Goal: Task Accomplishment & Management: Use online tool/utility

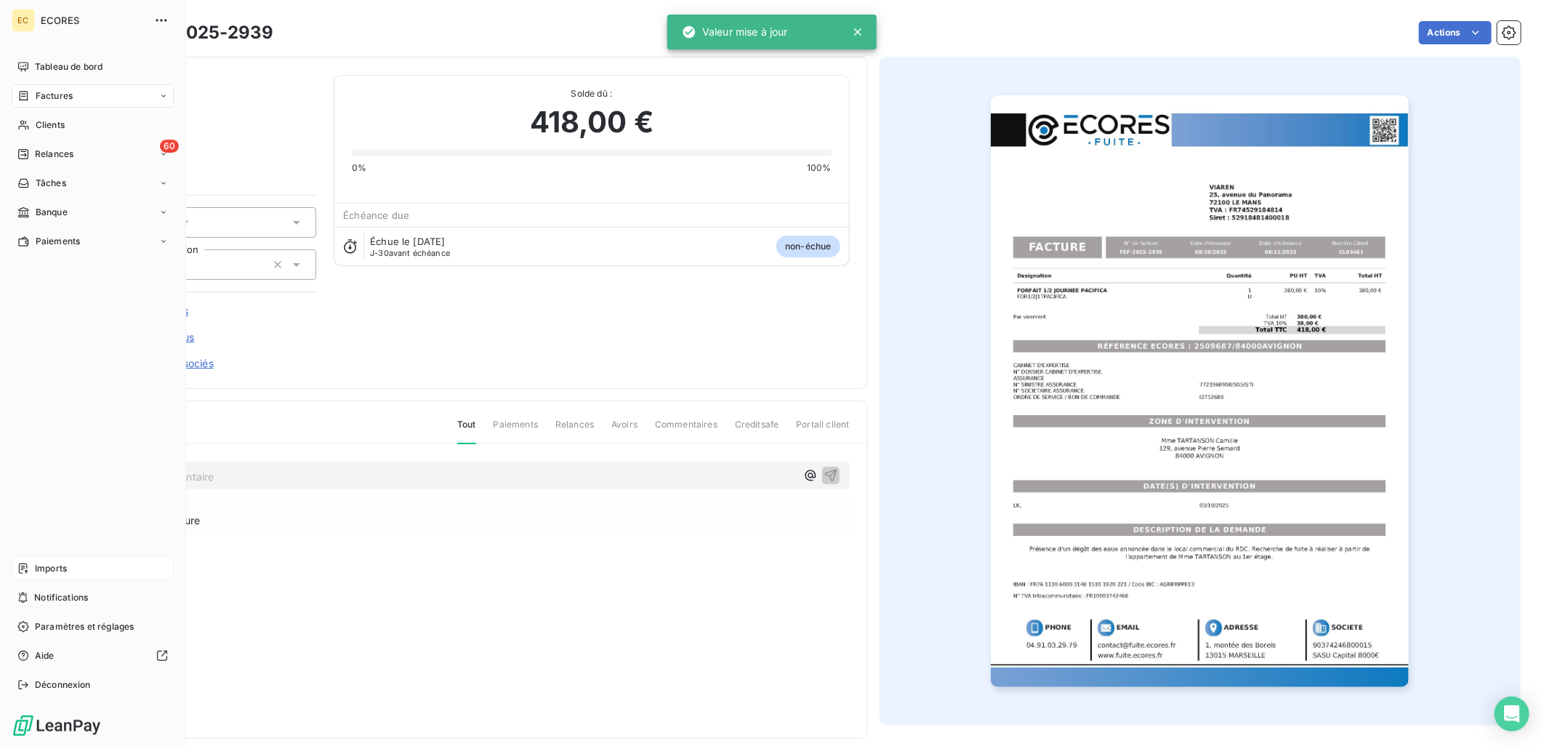
click at [56, 564] on span "Imports" at bounding box center [51, 568] width 32 height 13
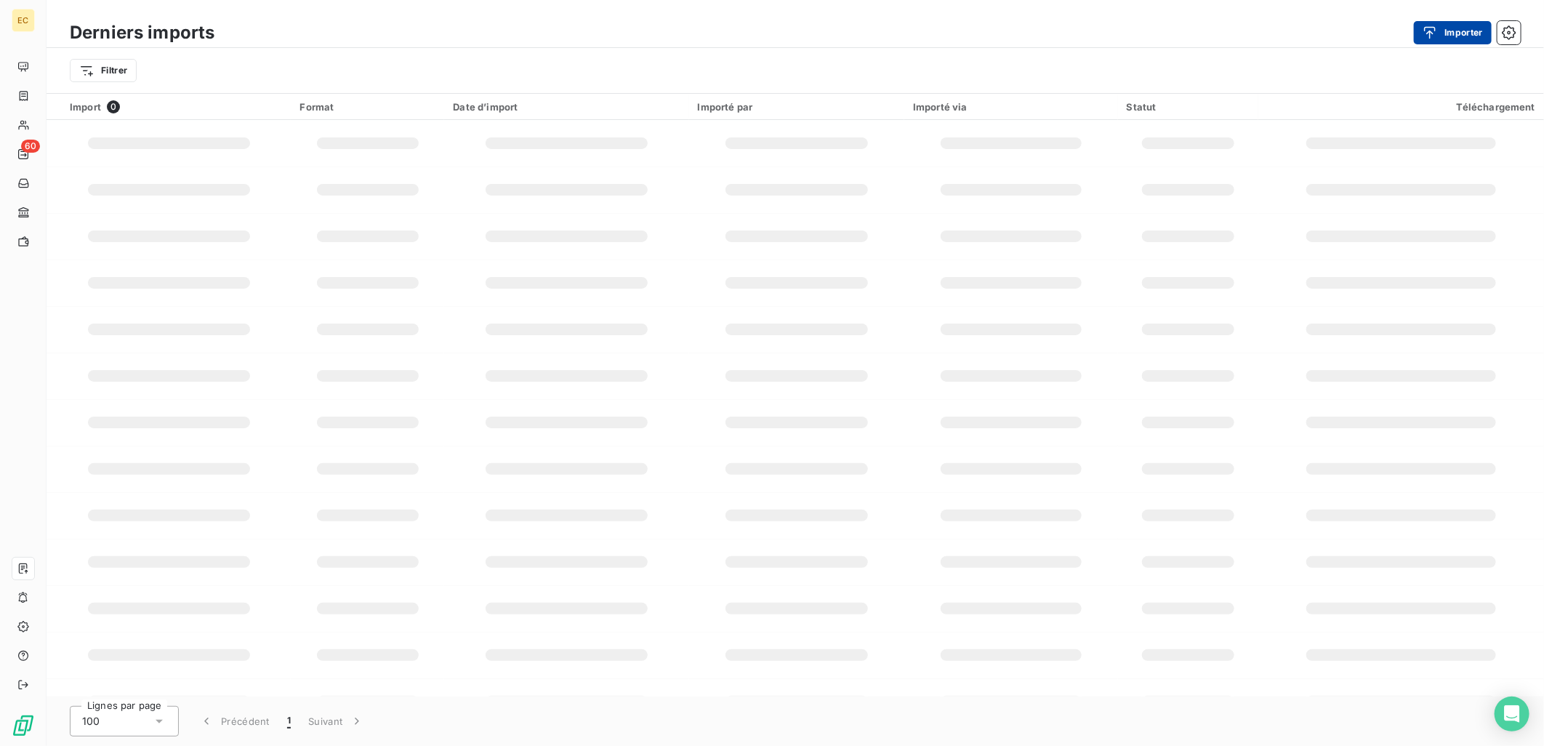
click at [1450, 26] on button "Importer" at bounding box center [1453, 32] width 78 height 23
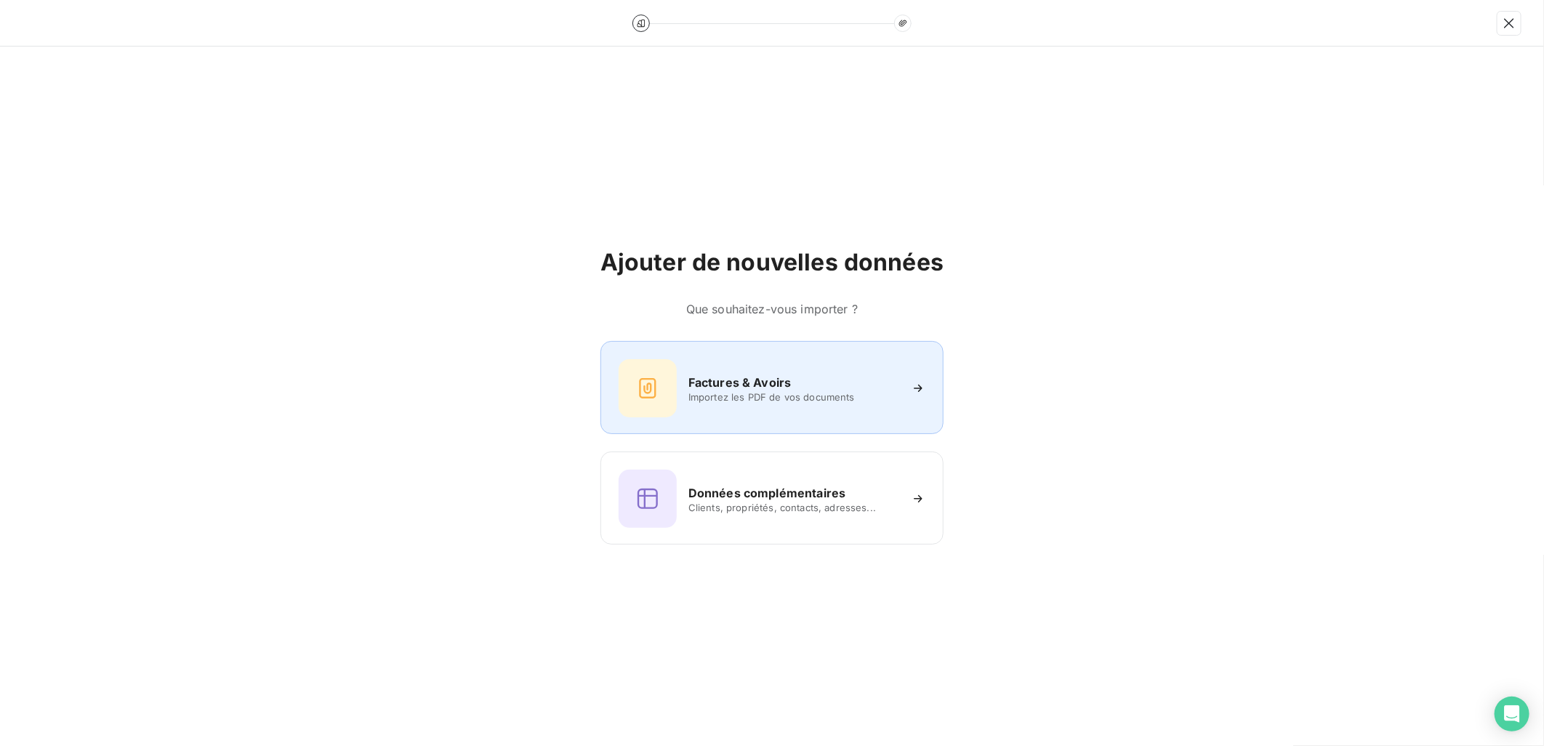
click at [798, 379] on div "Factures & Avoirs" at bounding box center [793, 382] width 211 height 17
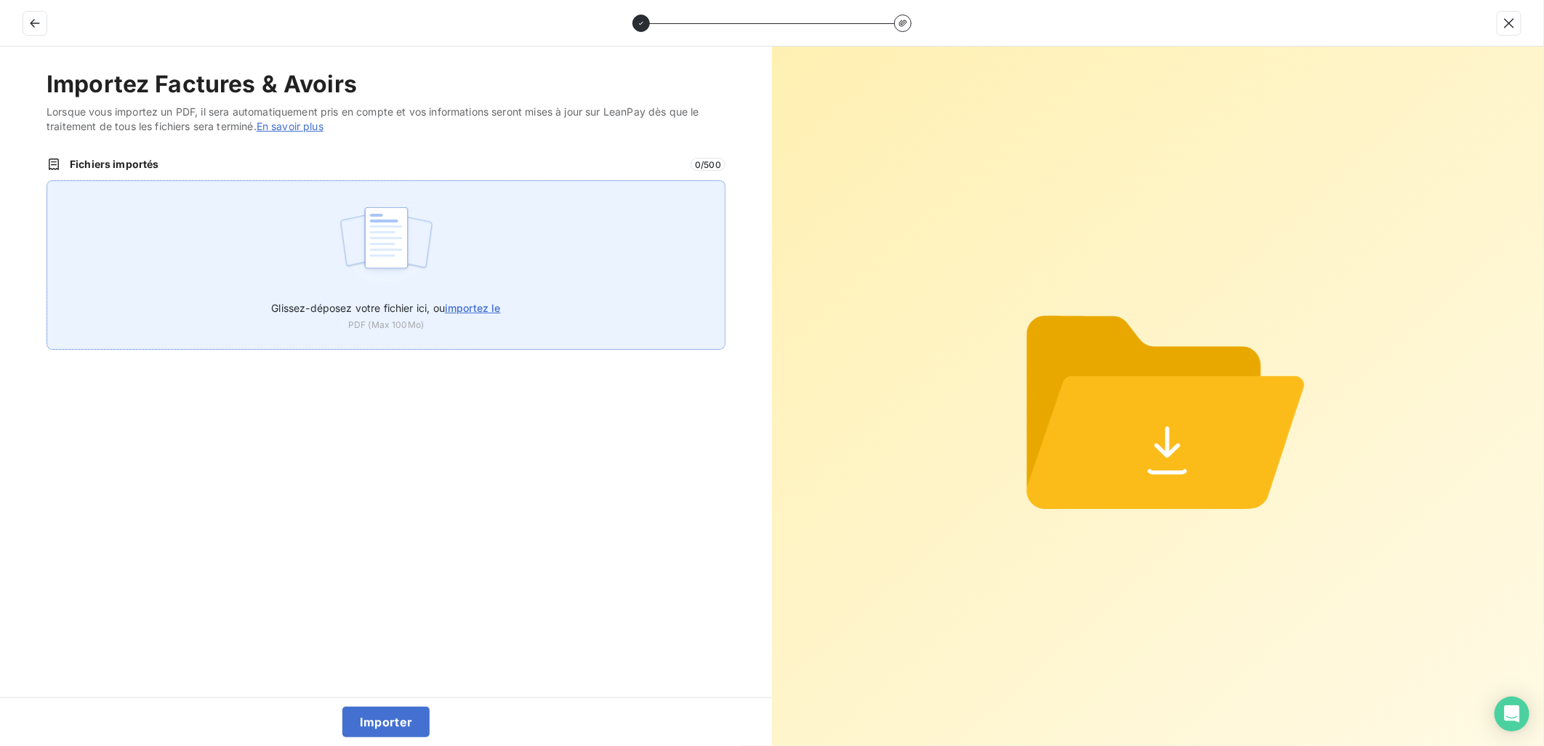
click at [438, 318] on label "Glissez-déposez votre fichier ici, ou importez le" at bounding box center [385, 304] width 229 height 27
click at [47, 181] on input "Glissez-déposez votre fichier ici, ou importez le" at bounding box center [47, 180] width 1 height 1
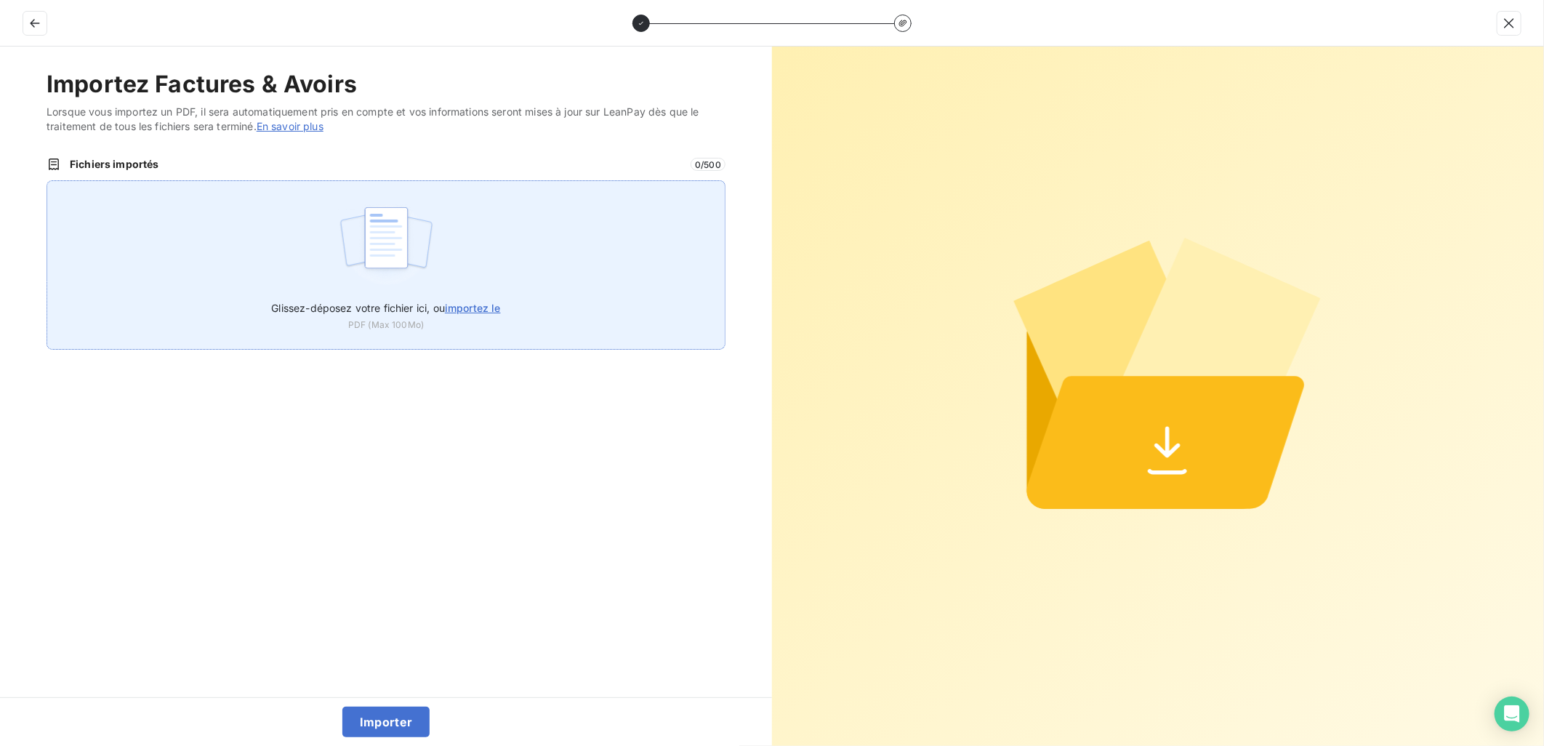
type input "C:\fakepath\FEF-2025-2940.pdf"
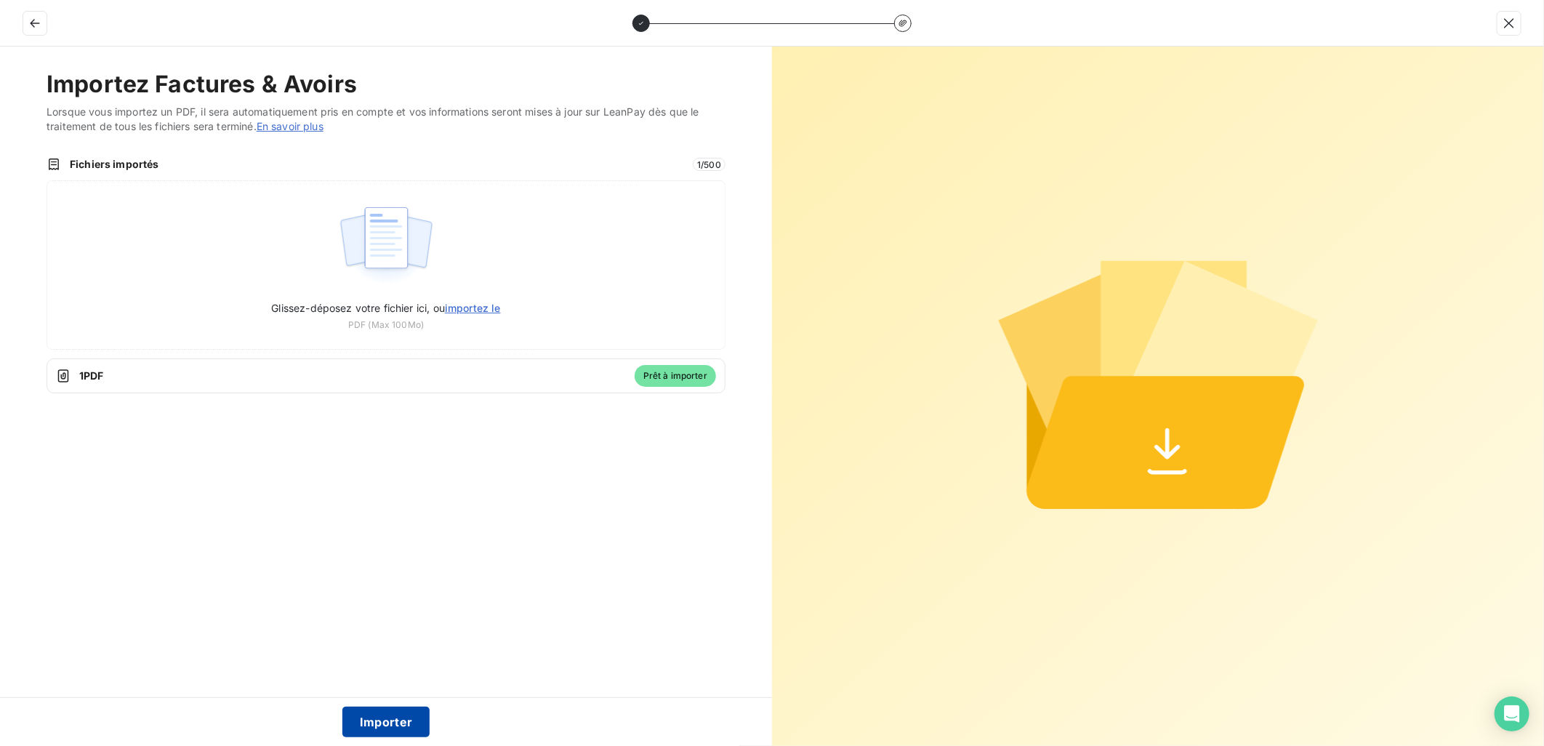
click at [387, 716] on button "Importer" at bounding box center [386, 722] width 88 height 31
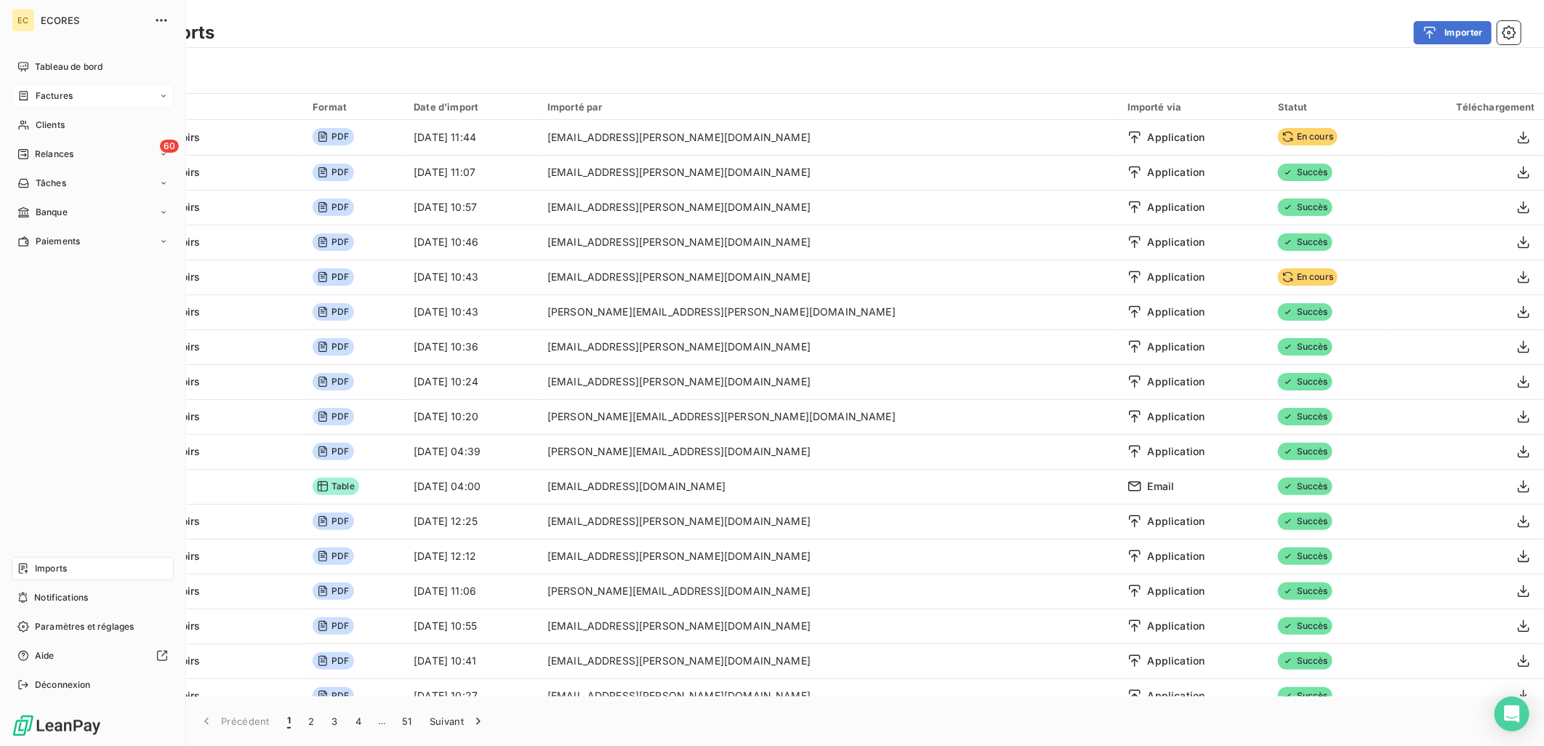
drag, startPoint x: 35, startPoint y: 105, endPoint x: 45, endPoint y: 92, distance: 16.6
click at [45, 92] on span "Factures" at bounding box center [54, 95] width 37 height 13
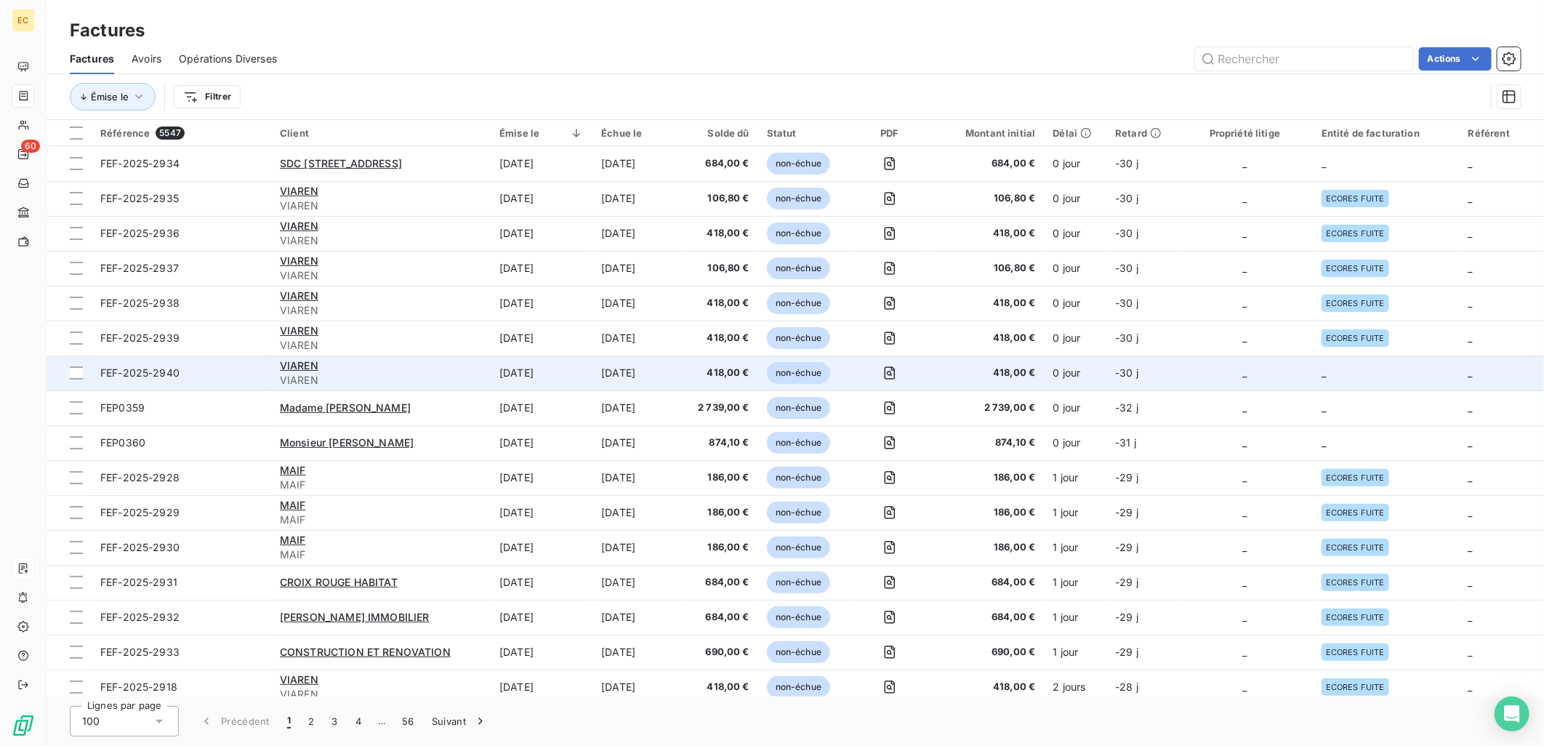
click at [1347, 387] on td "_" at bounding box center [1386, 372] width 147 height 35
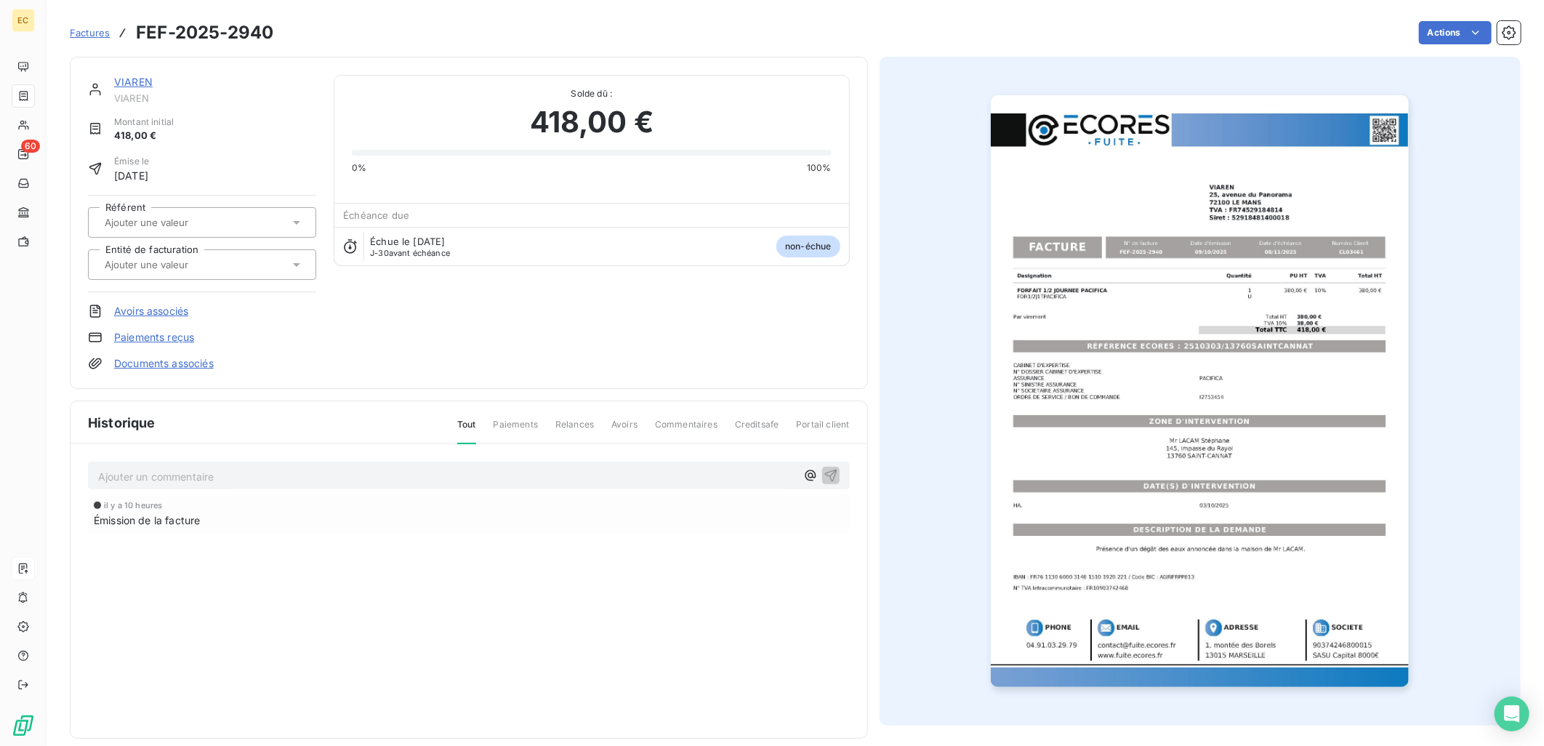
click at [180, 359] on link "Documents associés" at bounding box center [164, 363] width 100 height 15
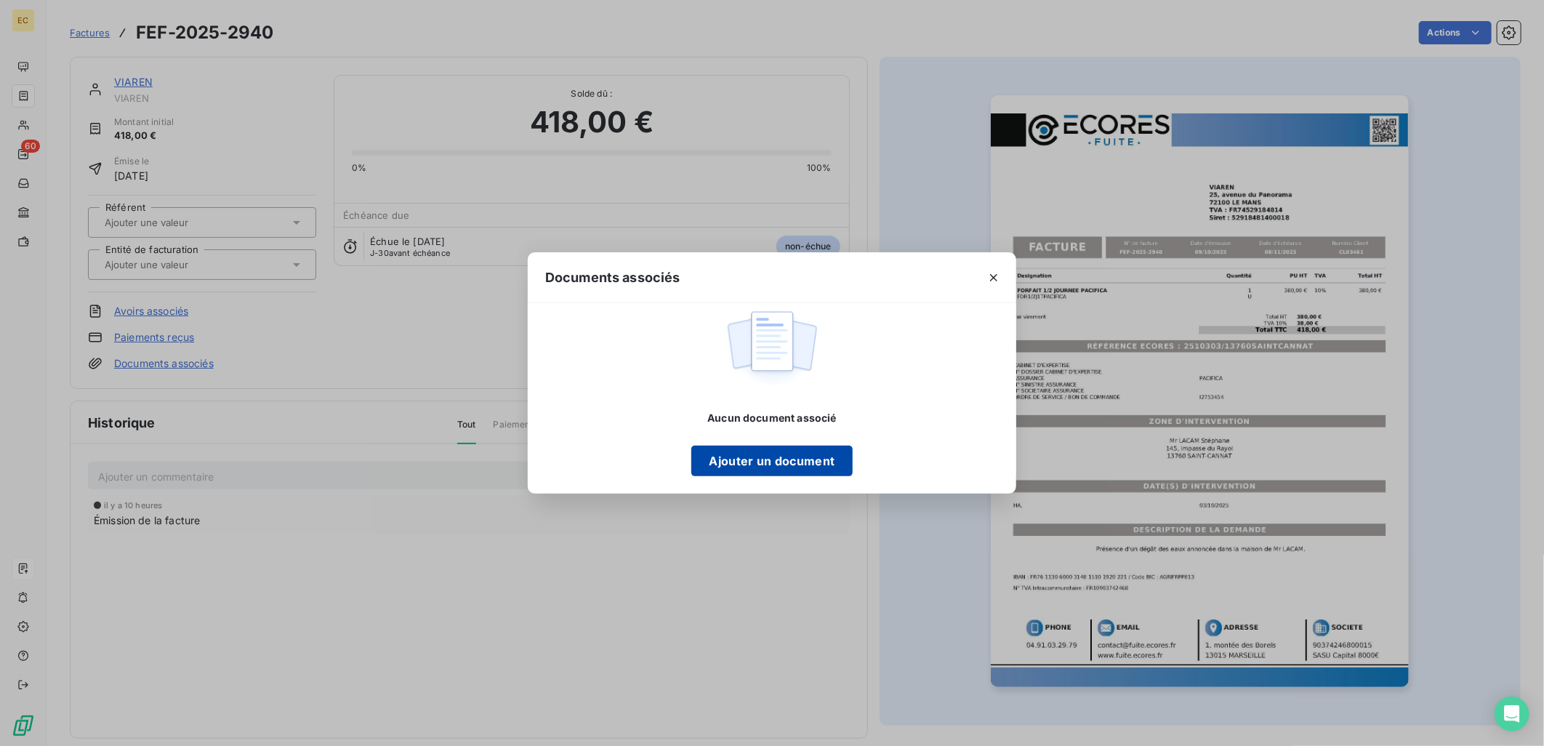
click at [805, 466] on button "Ajouter un document" at bounding box center [771, 461] width 161 height 31
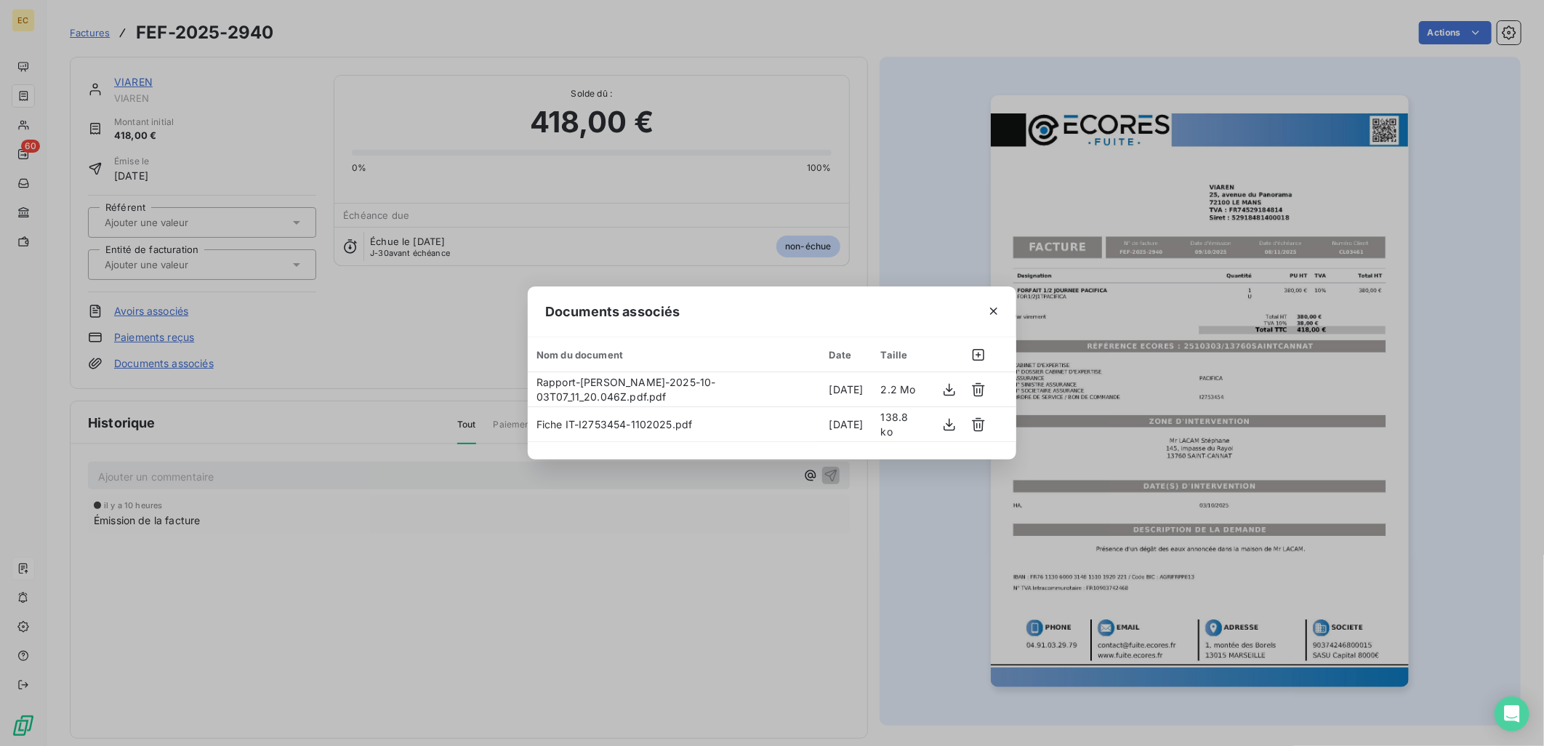
click at [211, 266] on div "Documents associés Nom du document Date Taille Rapport-[PERSON_NAME]-2025-10-03…" at bounding box center [772, 373] width 1544 height 746
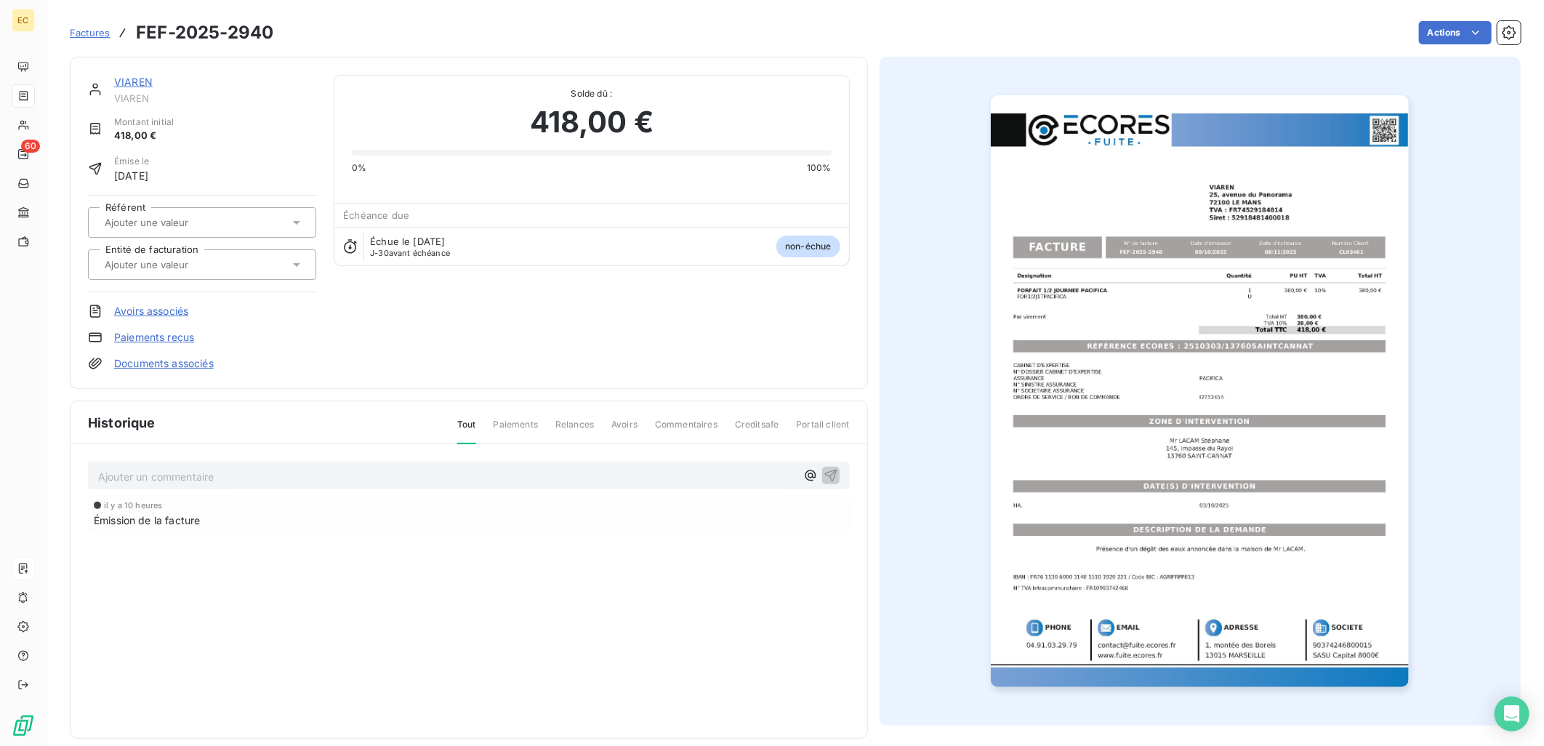
drag, startPoint x: 209, startPoint y: 266, endPoint x: 198, endPoint y: 278, distance: 17.0
click at [207, 267] on input "text" at bounding box center [176, 264] width 146 height 13
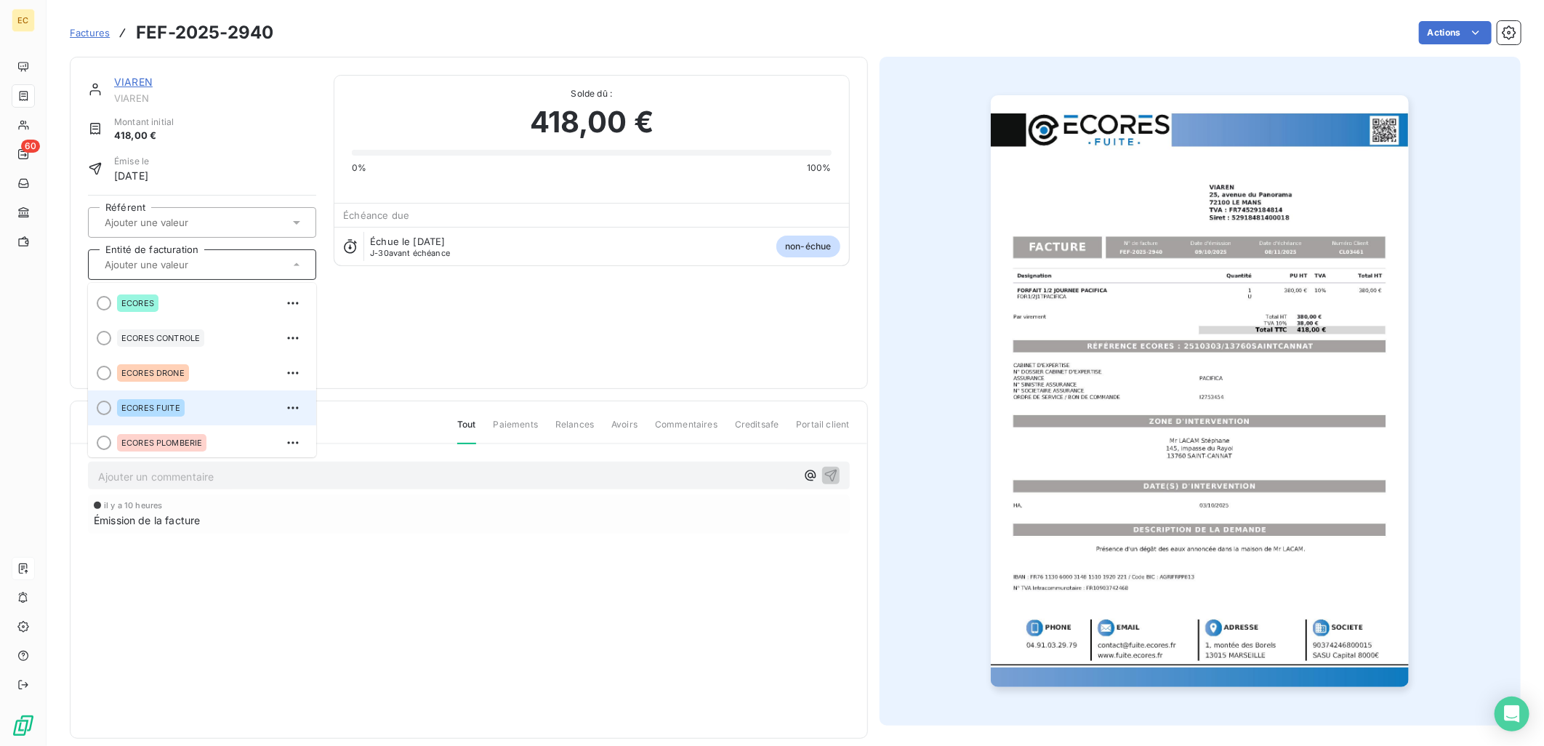
click at [125, 411] on div "ECORES FUITE" at bounding box center [151, 407] width 68 height 17
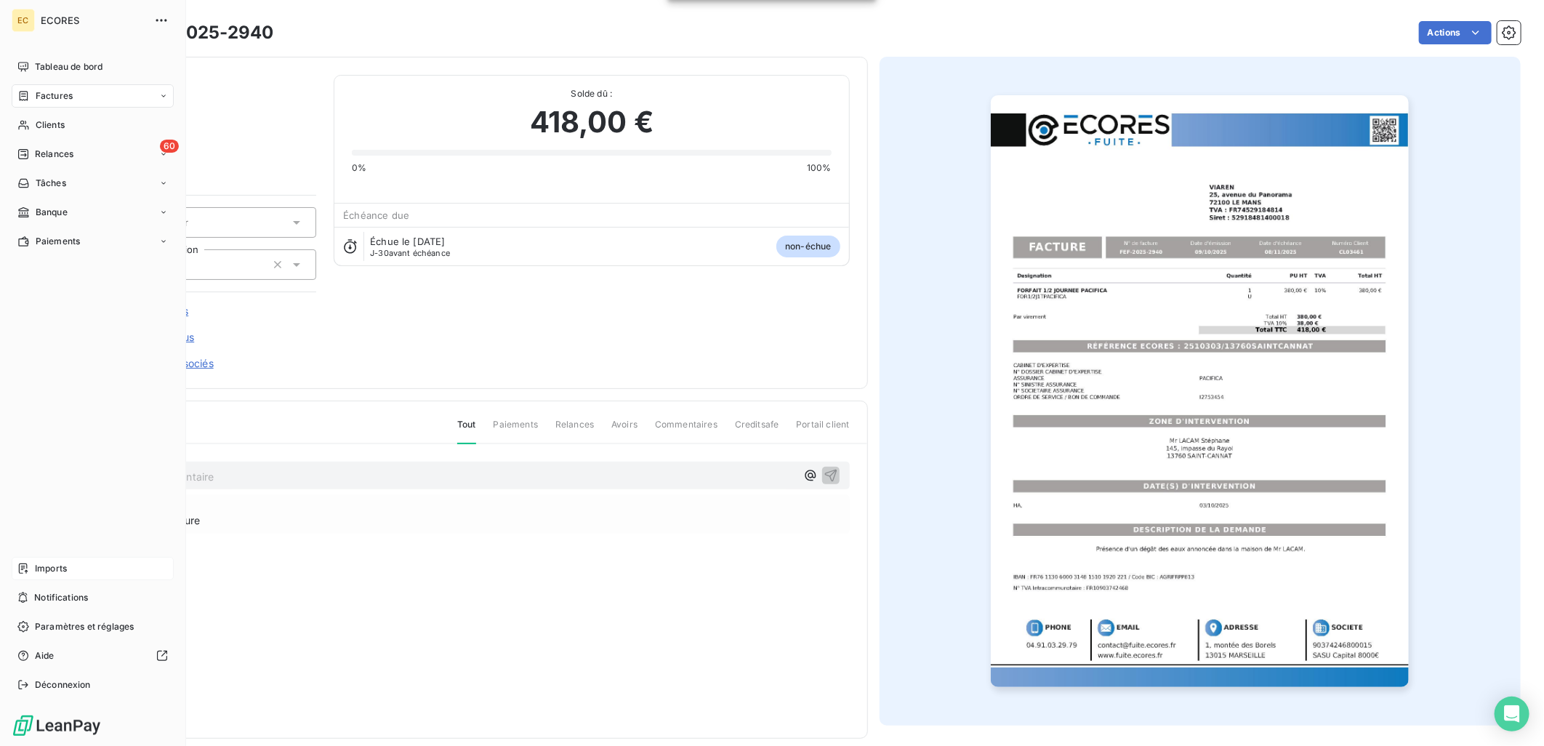
click at [67, 562] on span "Imports" at bounding box center [51, 568] width 32 height 13
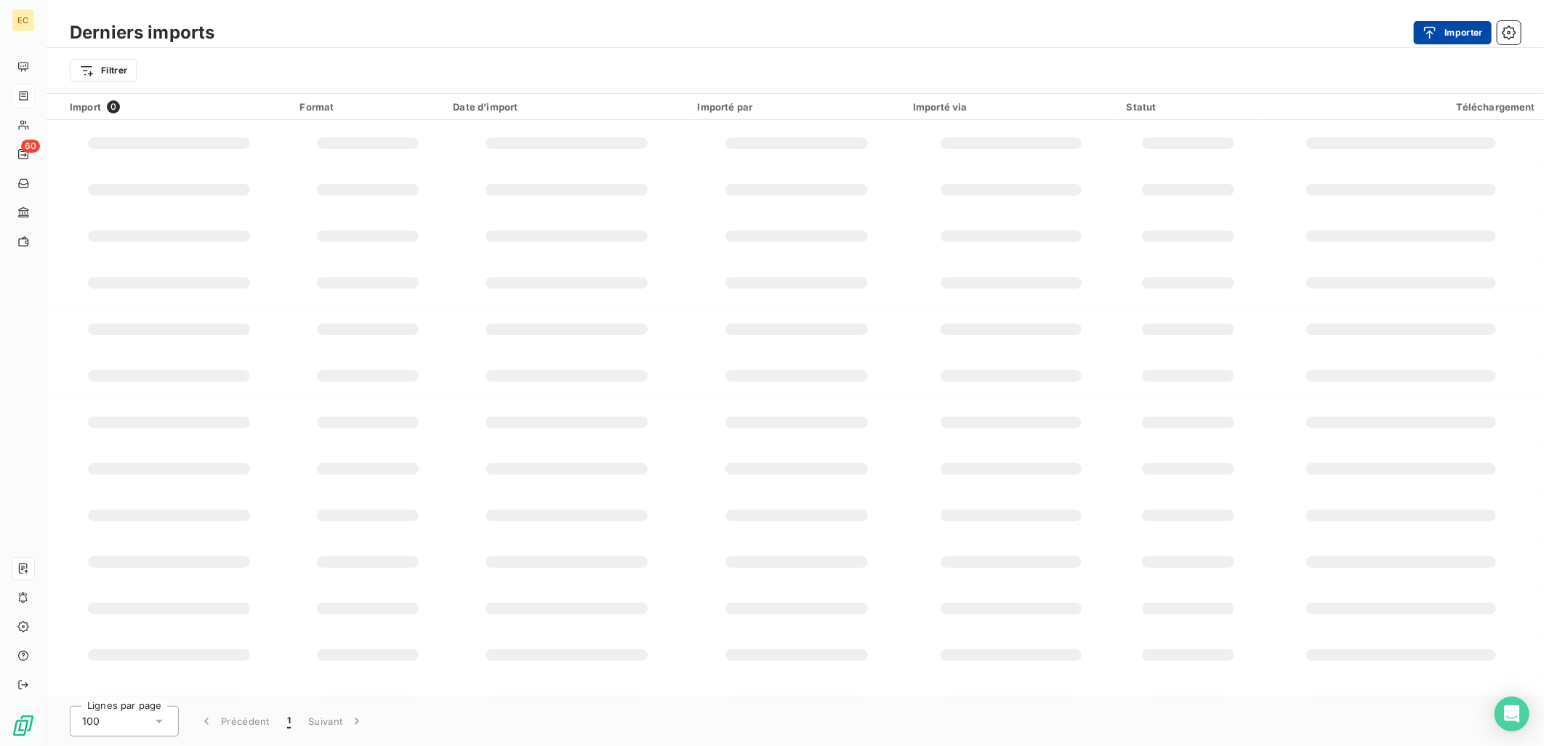
click at [1443, 33] on div "button" at bounding box center [1433, 32] width 22 height 15
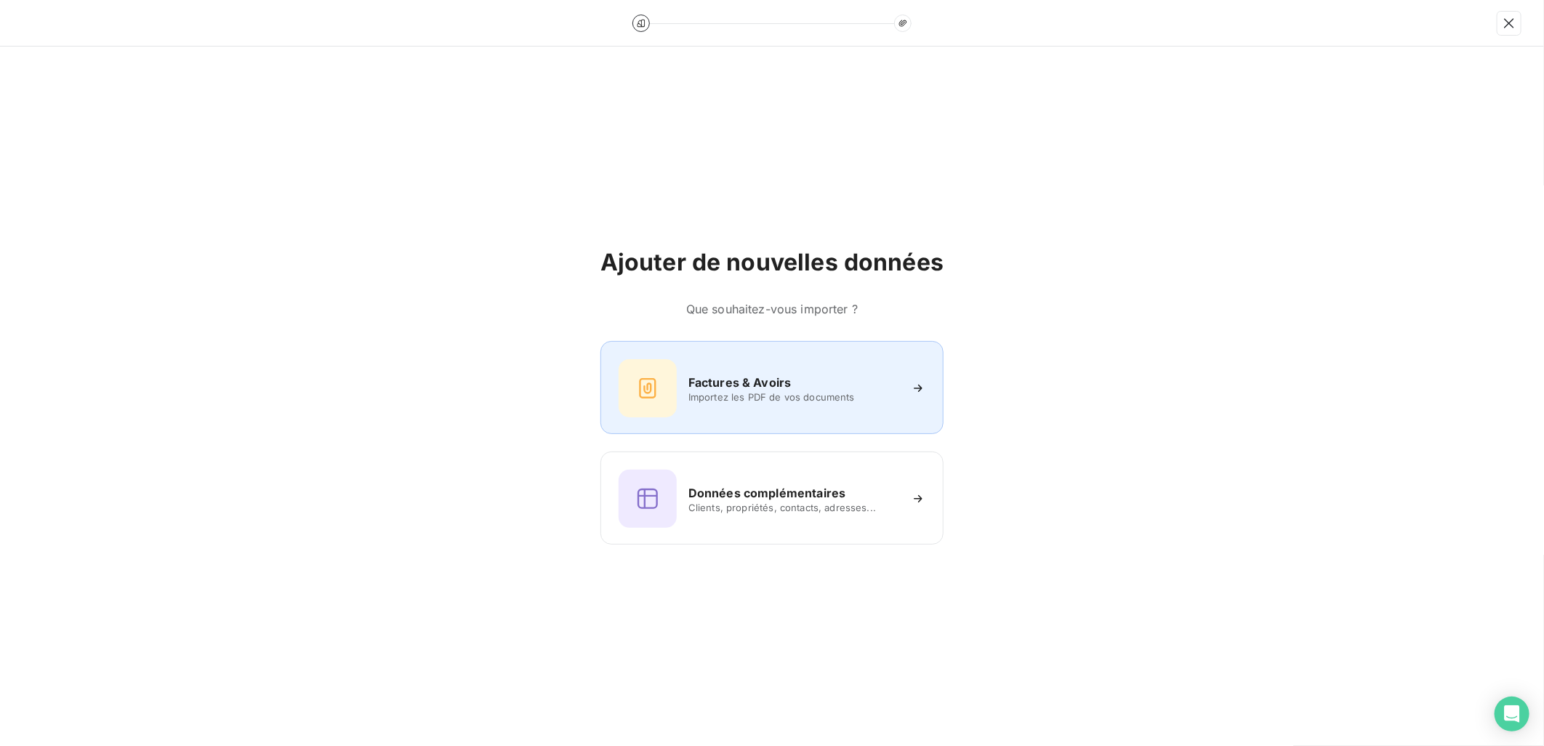
click at [732, 408] on div "Factures & Avoirs Importez les PDF de vos documents" at bounding box center [772, 388] width 307 height 58
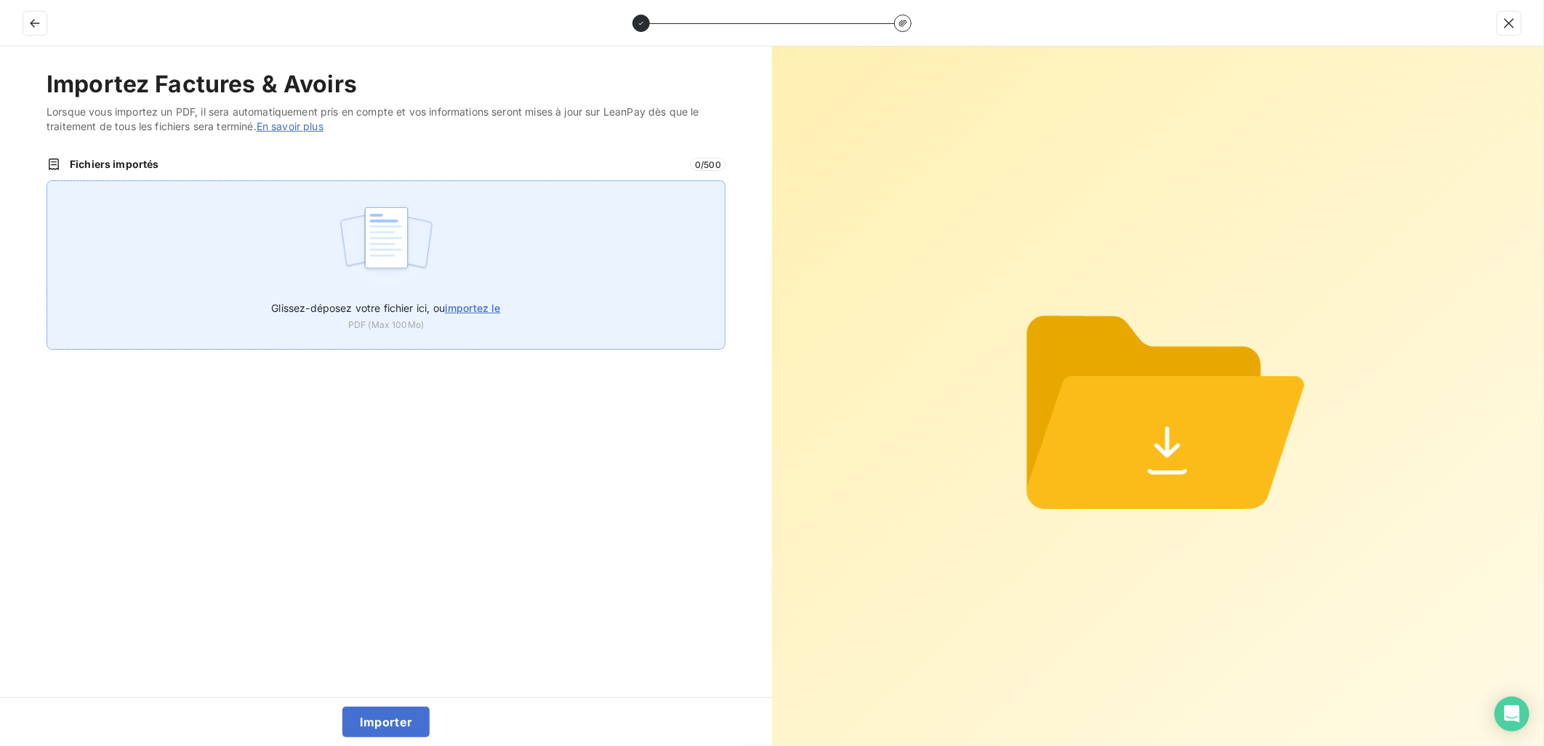
click at [480, 313] on label "Glissez-déposez votre fichier ici, ou importez le" at bounding box center [385, 304] width 229 height 27
click at [47, 181] on input "Glissez-déposez votre fichier ici, ou importez le" at bounding box center [47, 180] width 1 height 1
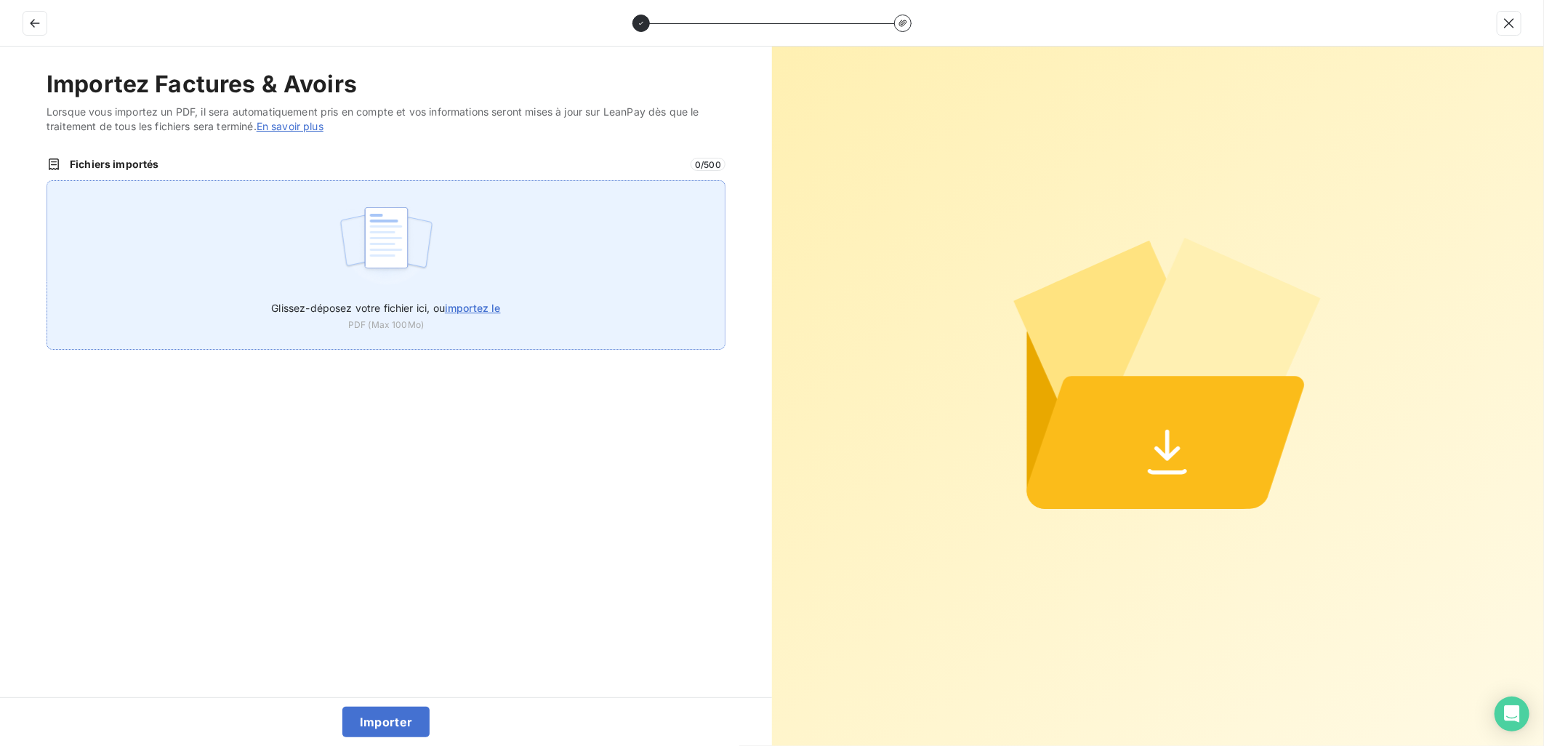
type input "C:\fakepath\FEF-2025-2941.pdf"
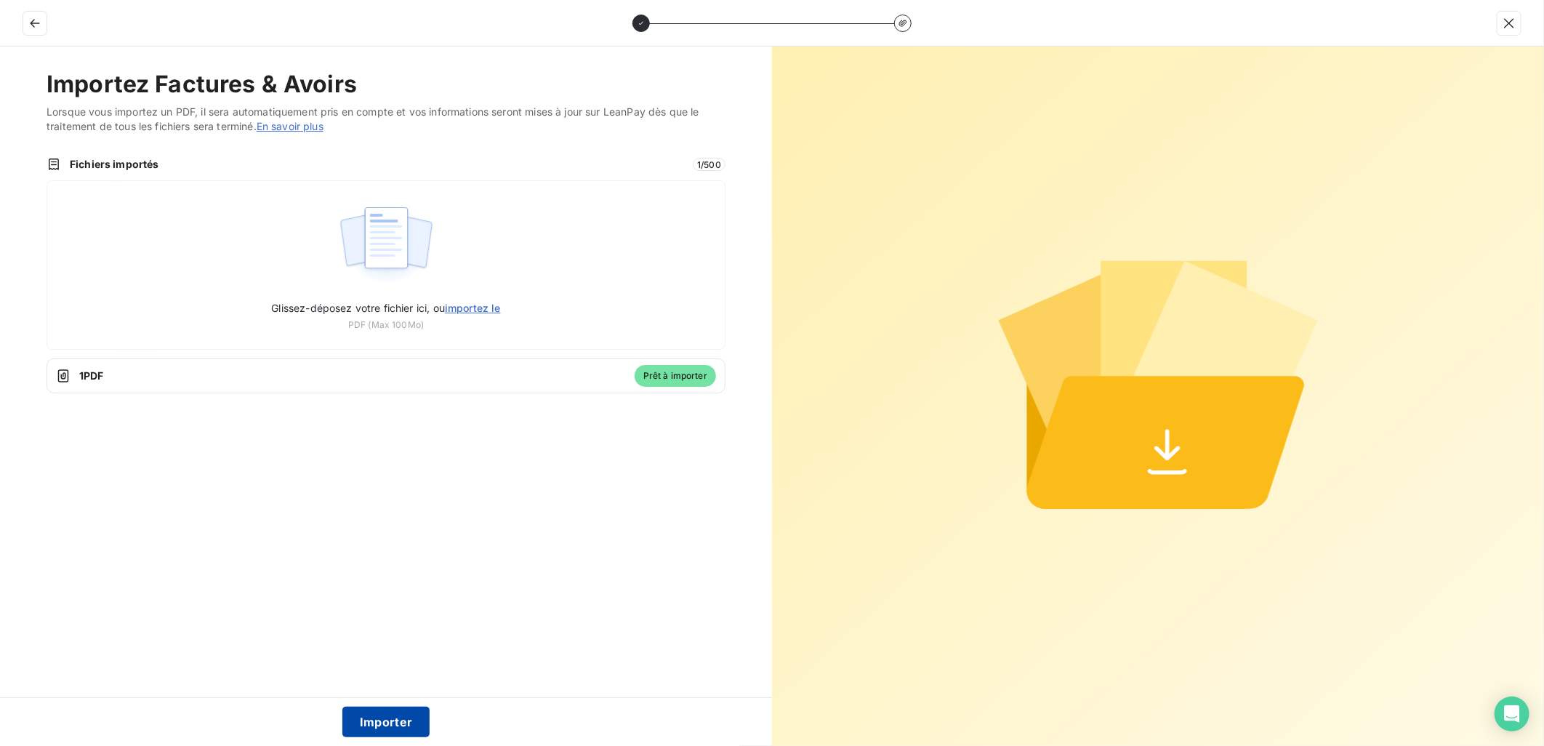
click at [382, 720] on button "Importer" at bounding box center [386, 722] width 88 height 31
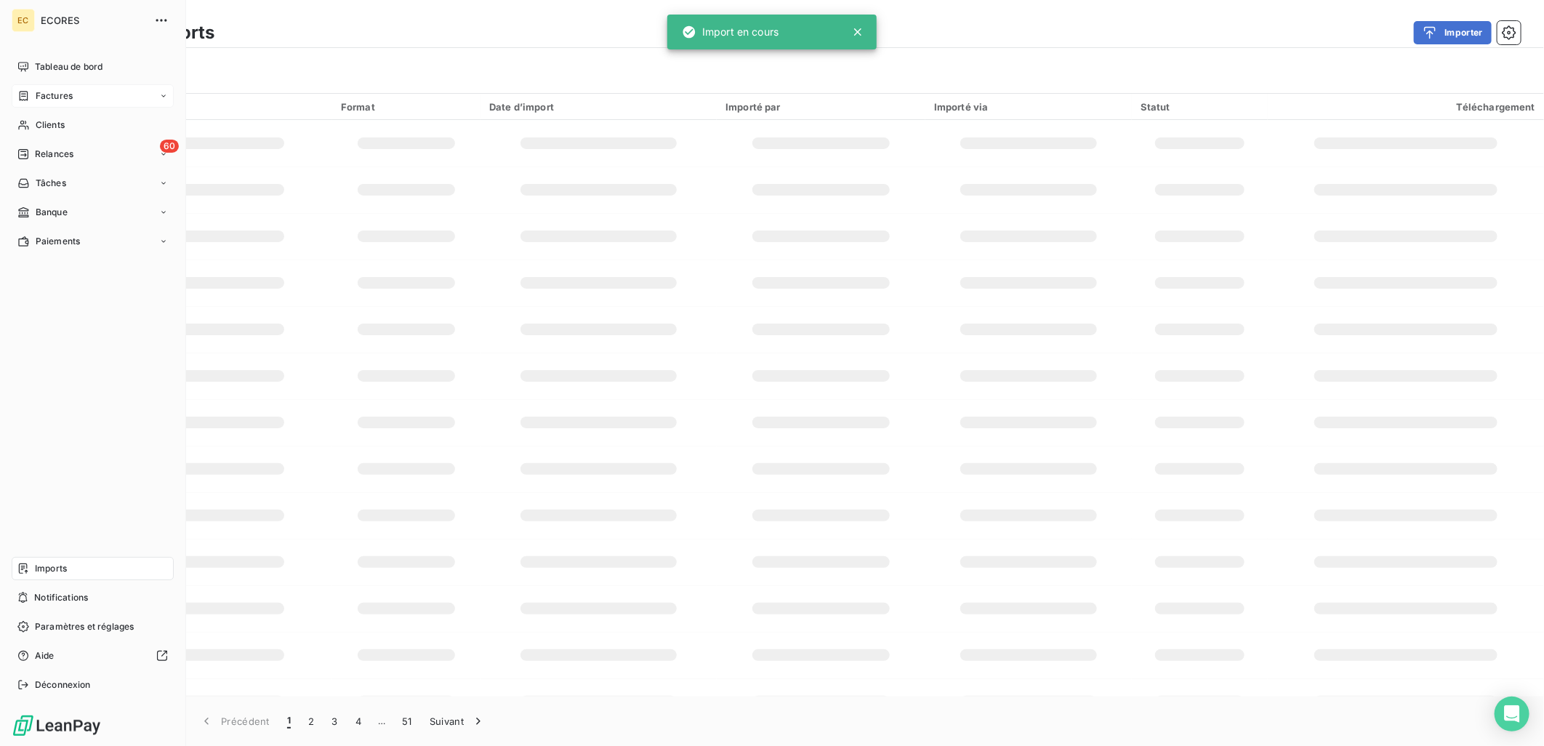
click at [49, 97] on span "Factures" at bounding box center [54, 95] width 37 height 13
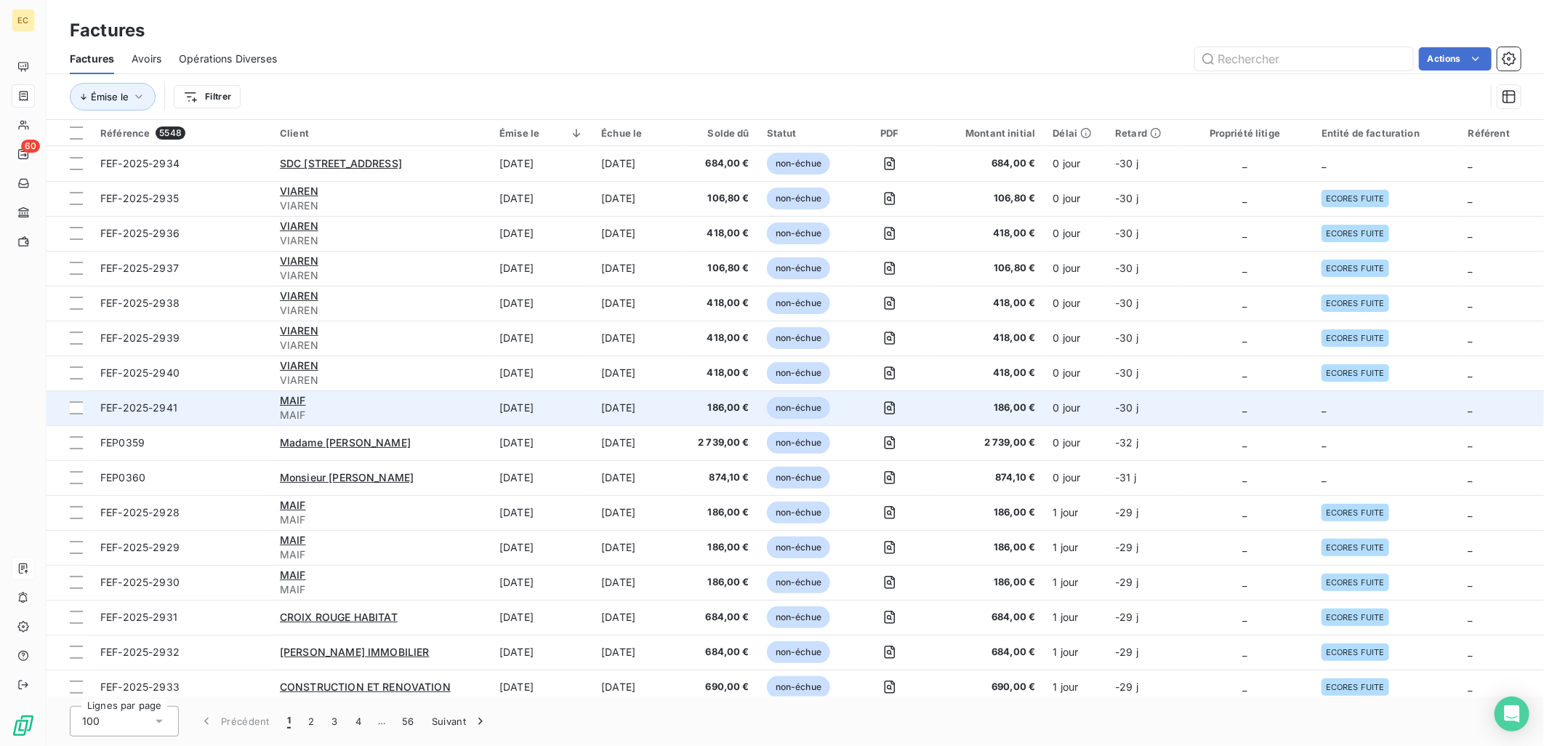
click at [1171, 415] on td "-30 j" at bounding box center [1141, 407] width 71 height 35
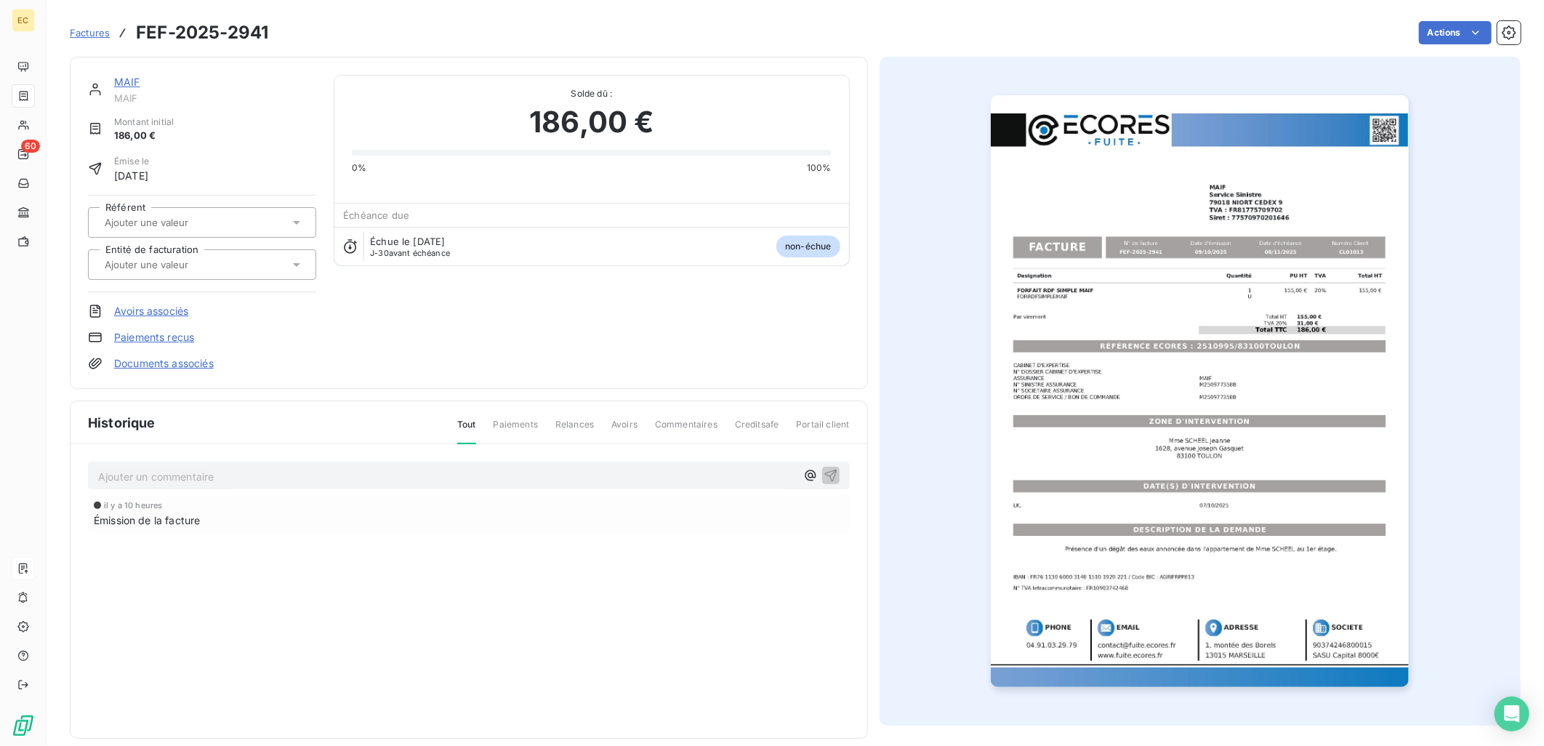
click at [121, 364] on link "Documents associés" at bounding box center [164, 363] width 100 height 15
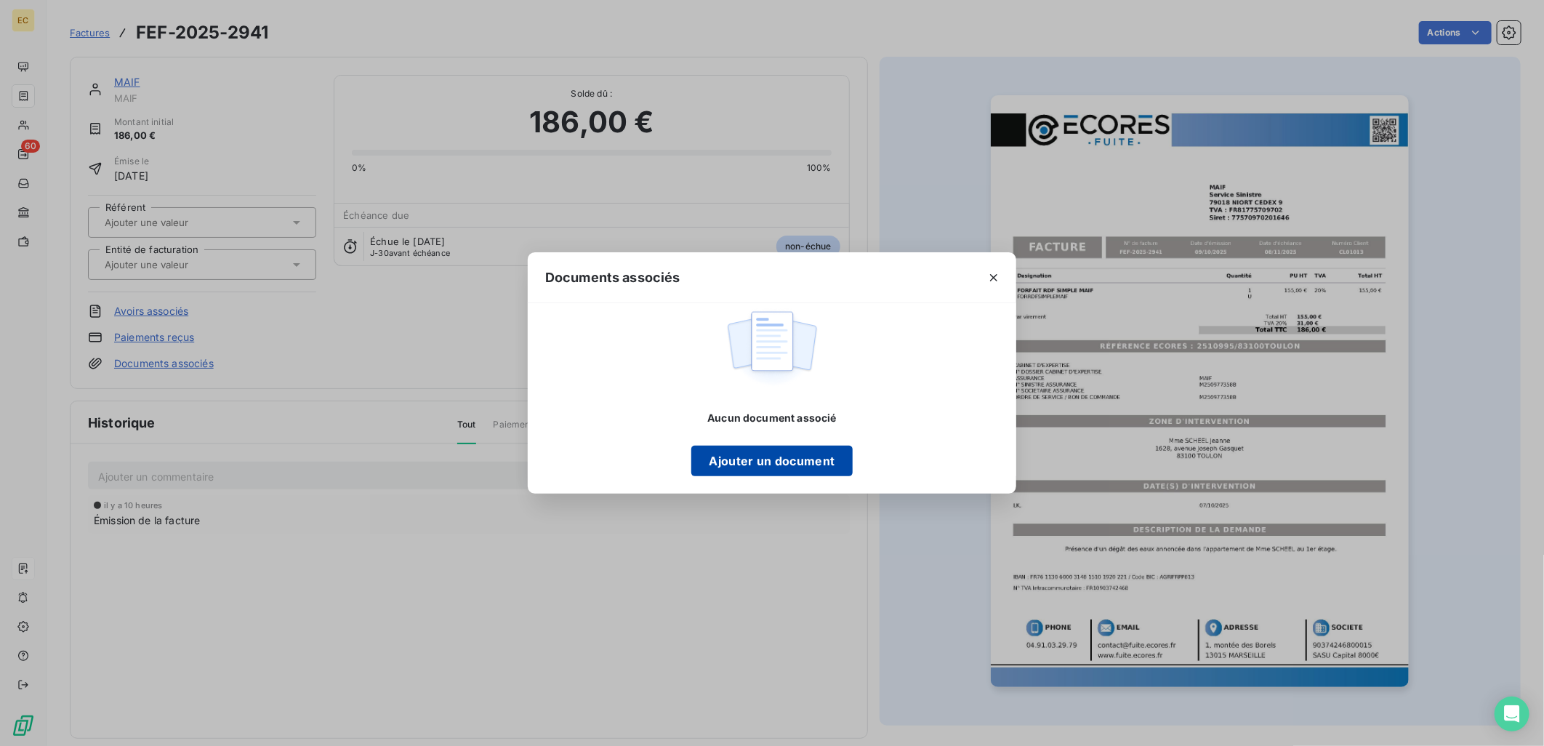
click at [813, 463] on button "Ajouter un document" at bounding box center [771, 461] width 161 height 31
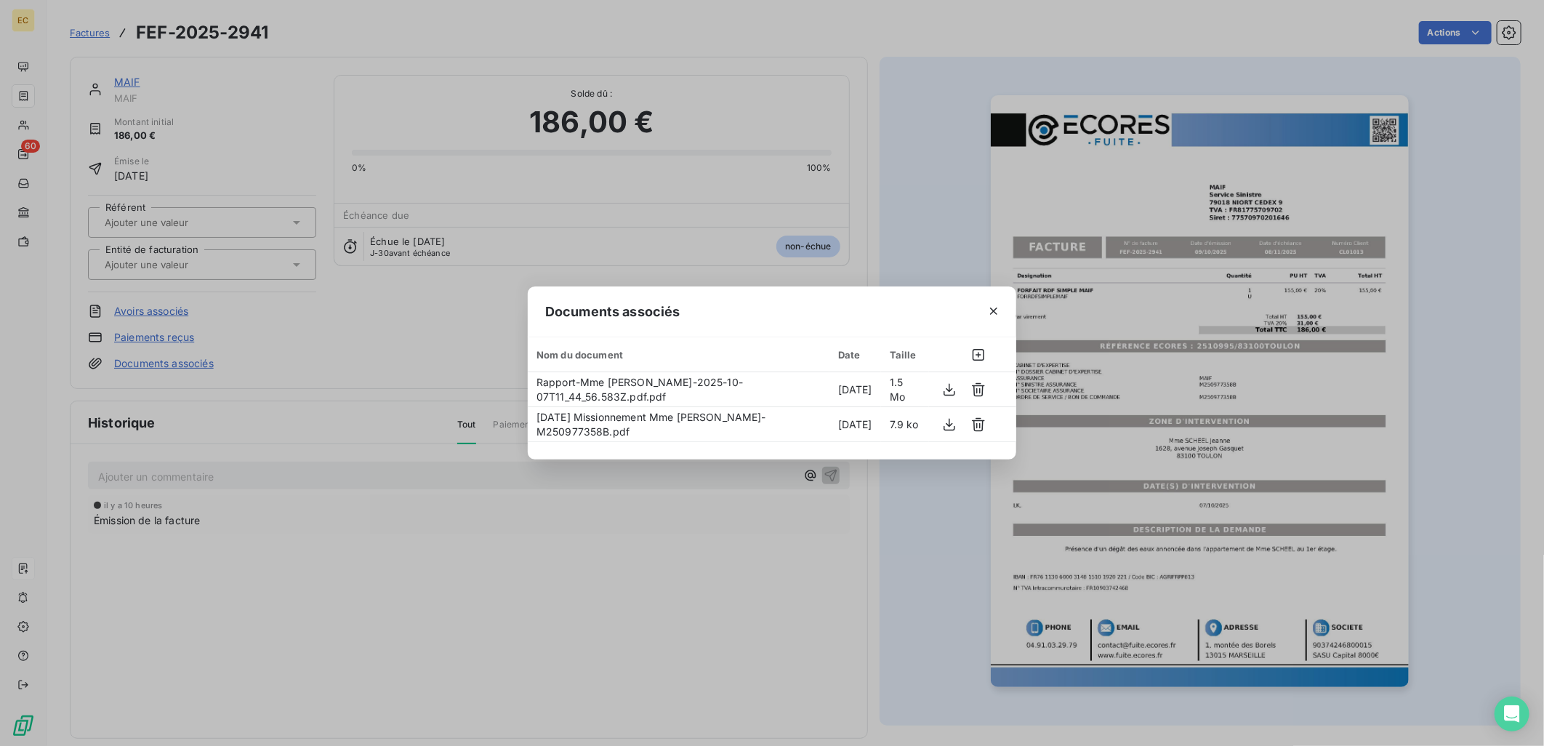
click at [366, 337] on div "Documents associés Nom du document Date Taille Rapport-Mme [PERSON_NAME]-2025-1…" at bounding box center [772, 373] width 1544 height 746
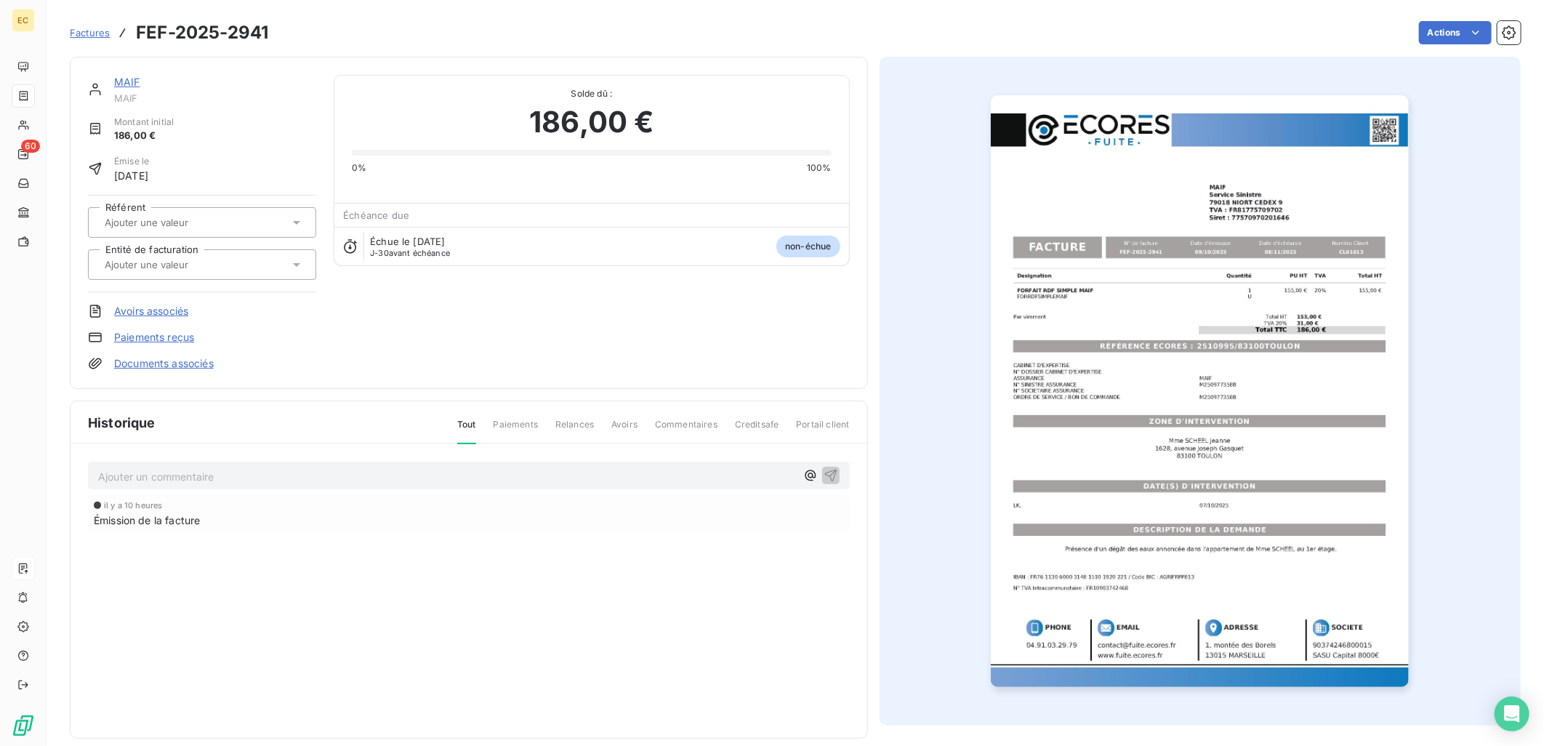
click at [214, 276] on div at bounding box center [202, 264] width 228 height 31
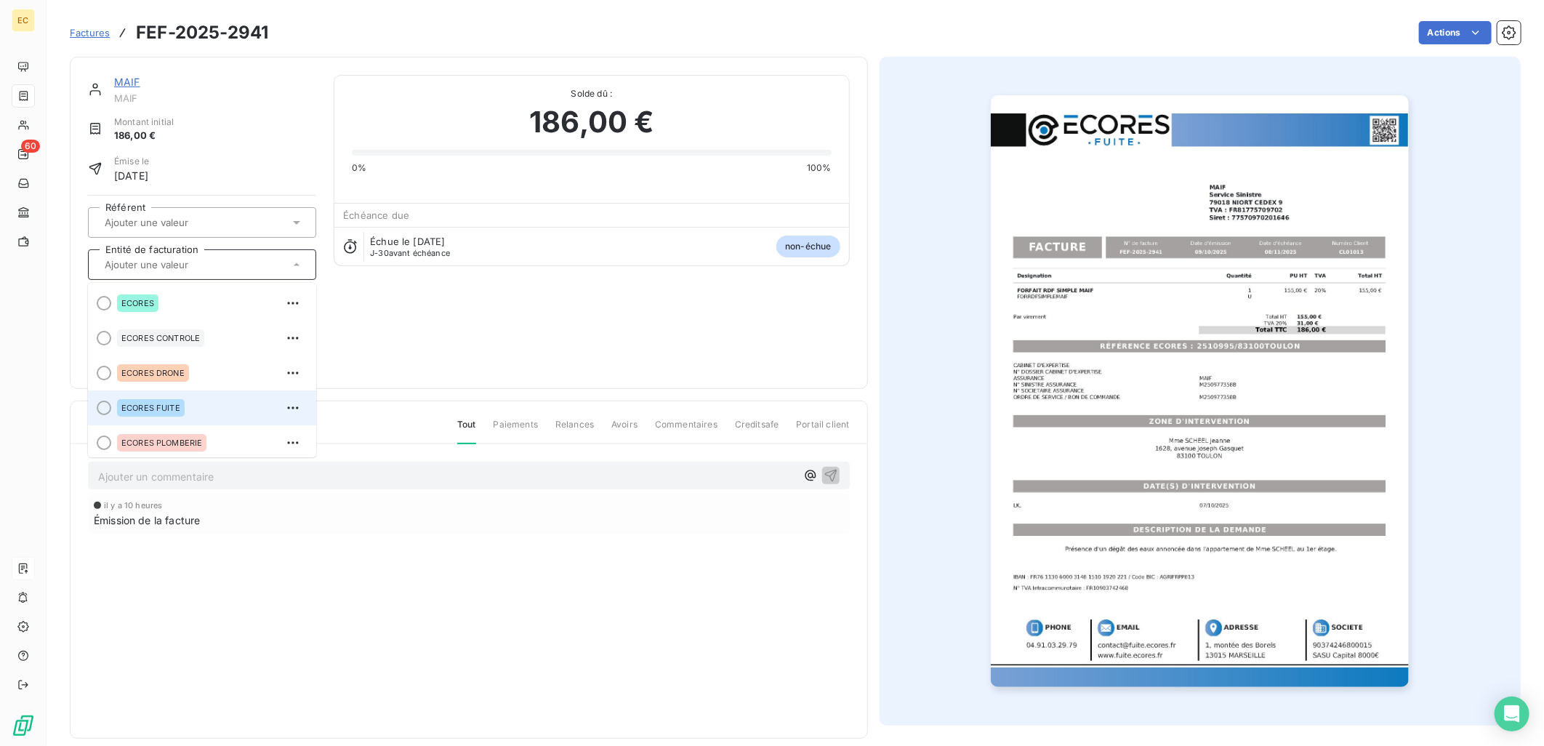
click at [214, 403] on div "ECORES FUITE" at bounding box center [211, 407] width 188 height 23
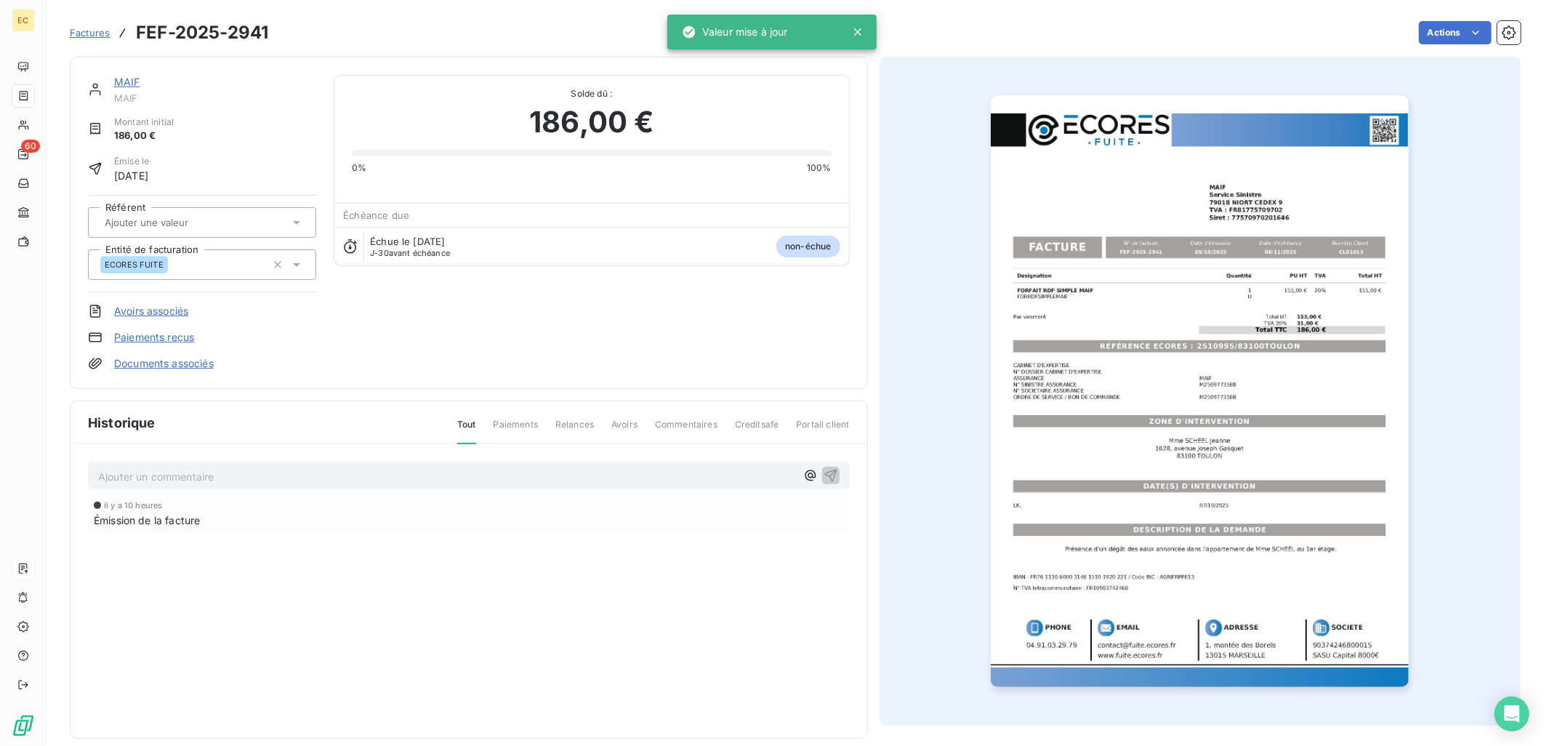
click at [510, 345] on div "MAIF MAIF Montant initial 186,00 € Émise le [DATE] Référent Entité de facturati…" at bounding box center [469, 223] width 762 height 296
